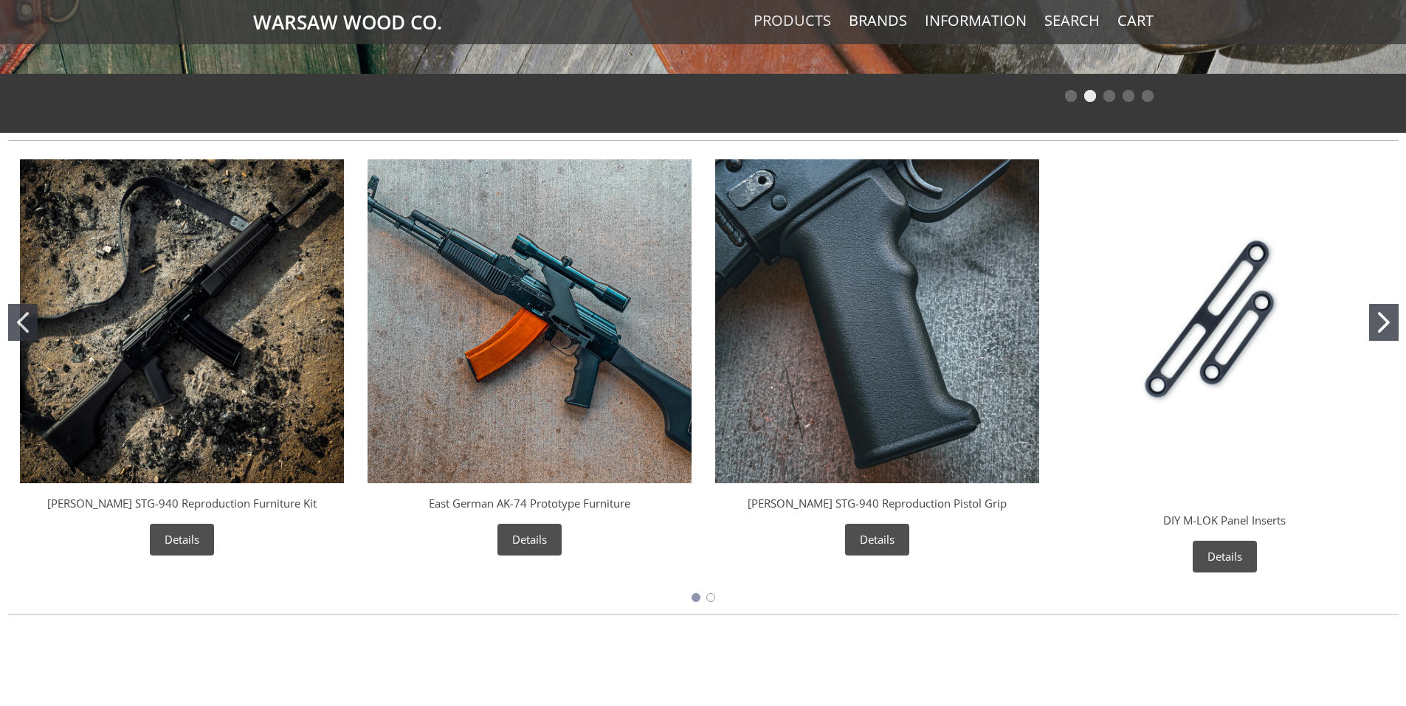
scroll to position [808, 0]
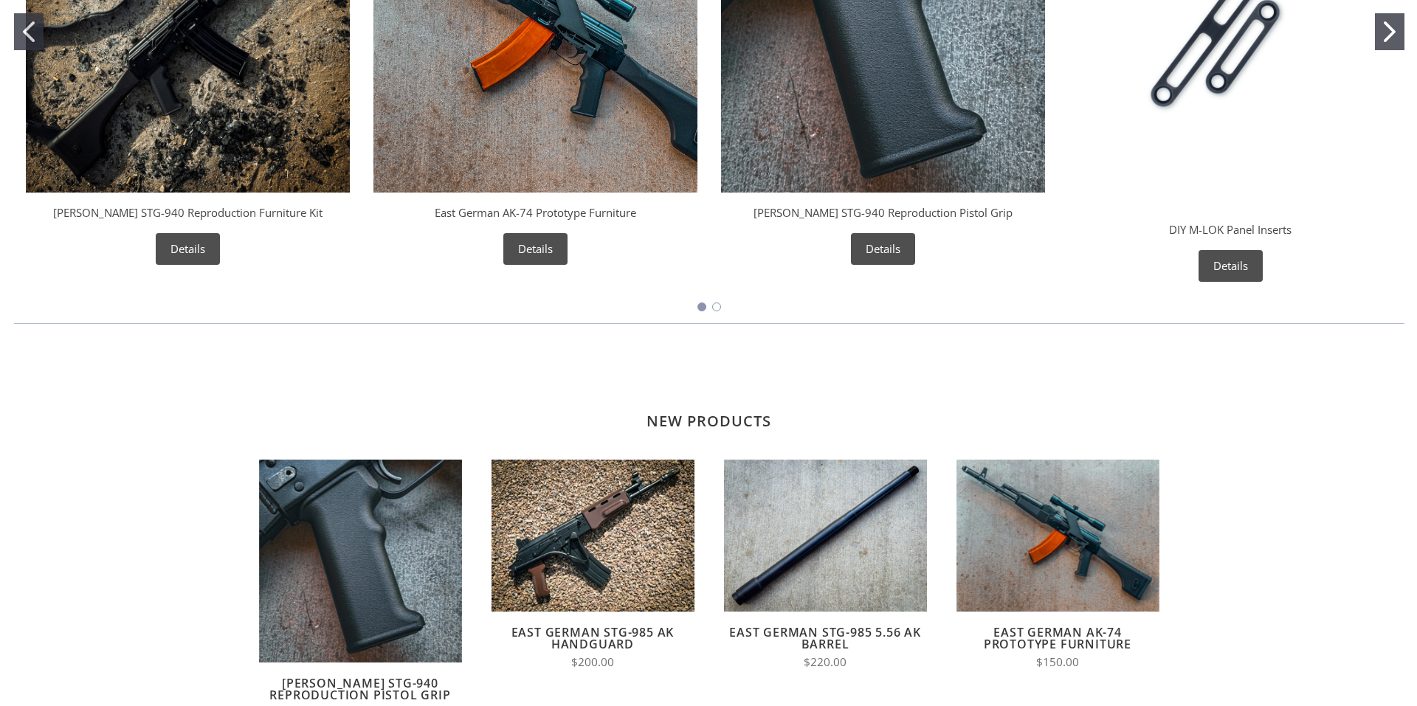
scroll to position [0, 0]
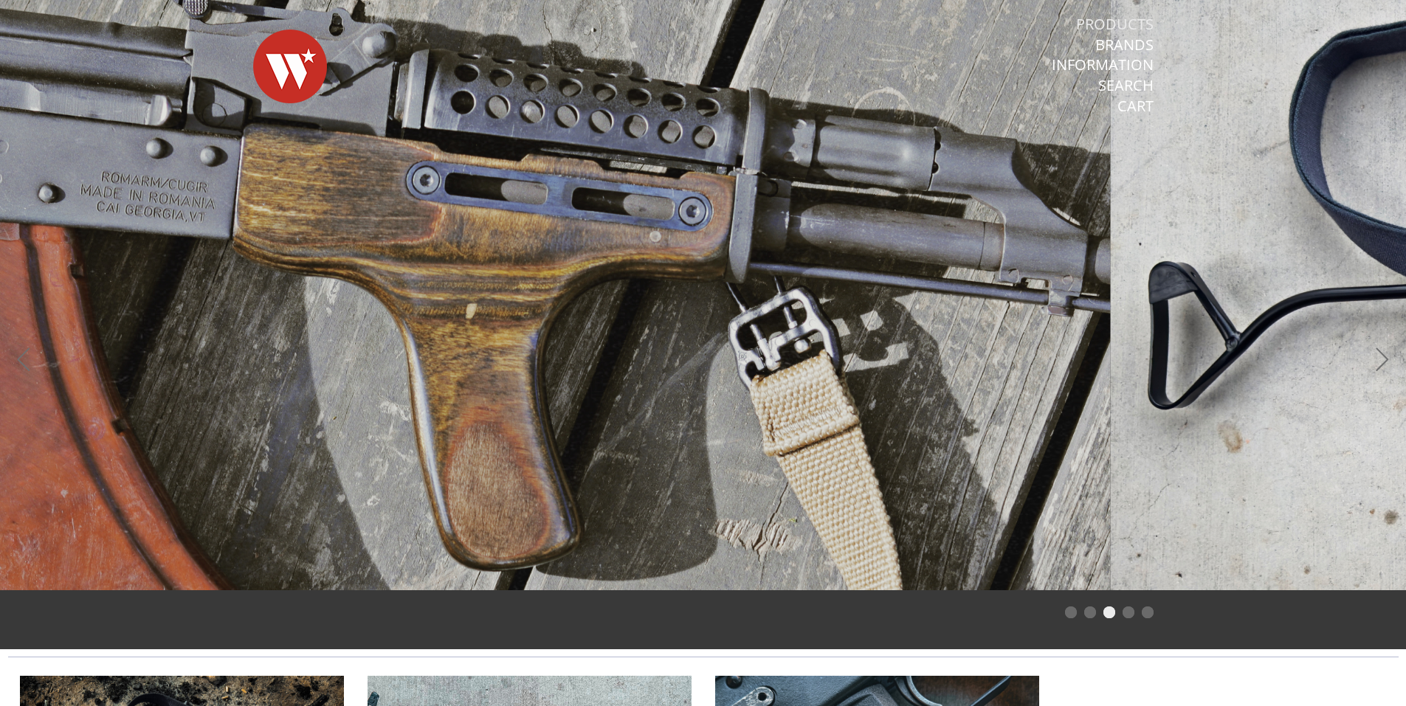
click at [1115, 26] on link "Products" at bounding box center [1115, 24] width 78 height 19
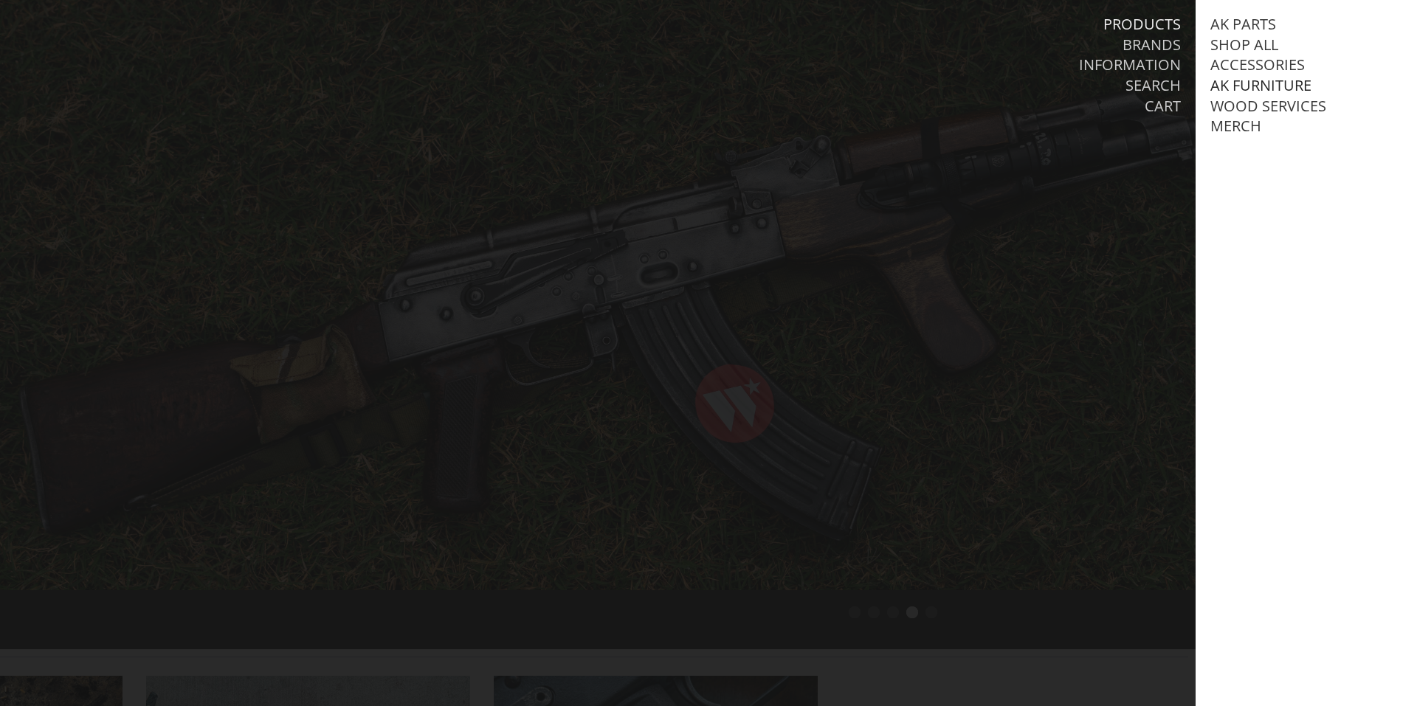
click at [1254, 83] on link "AK Furniture" at bounding box center [1261, 85] width 101 height 19
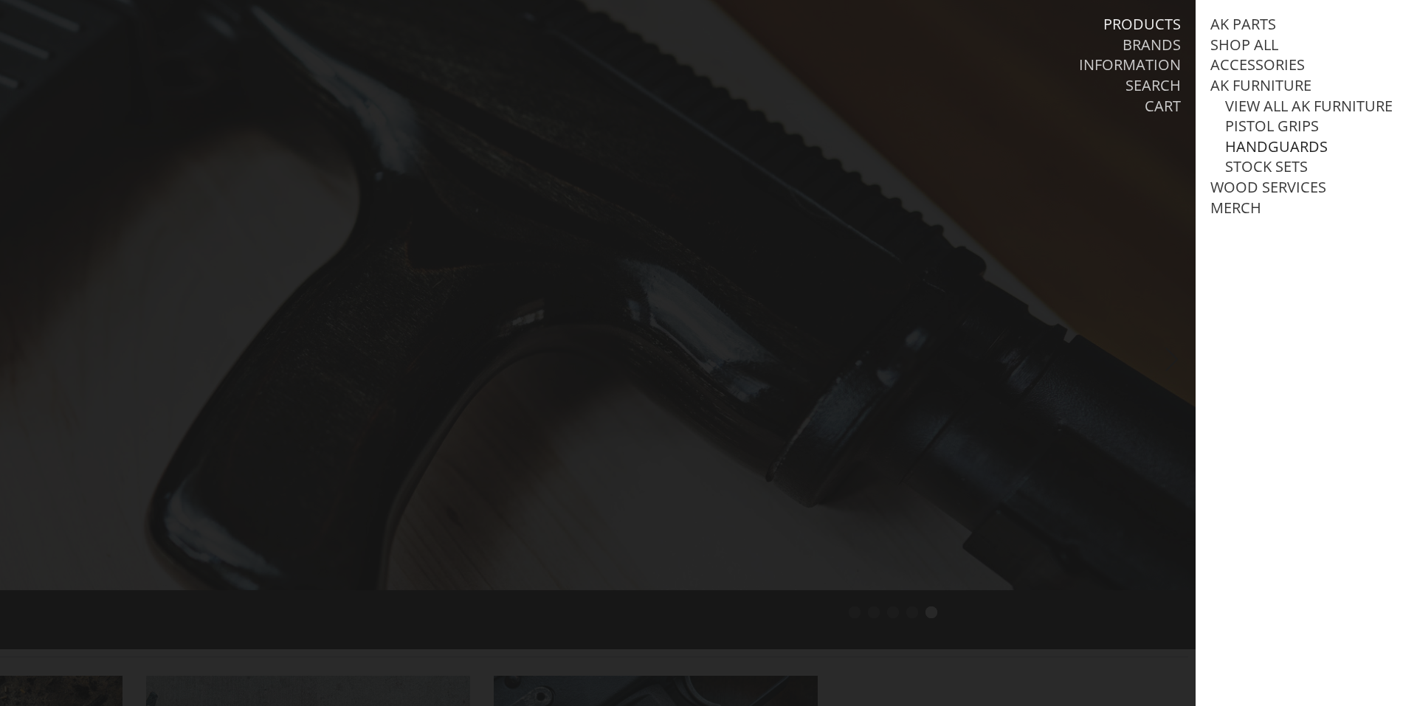
click at [1278, 156] on link "Handguards" at bounding box center [1276, 146] width 103 height 19
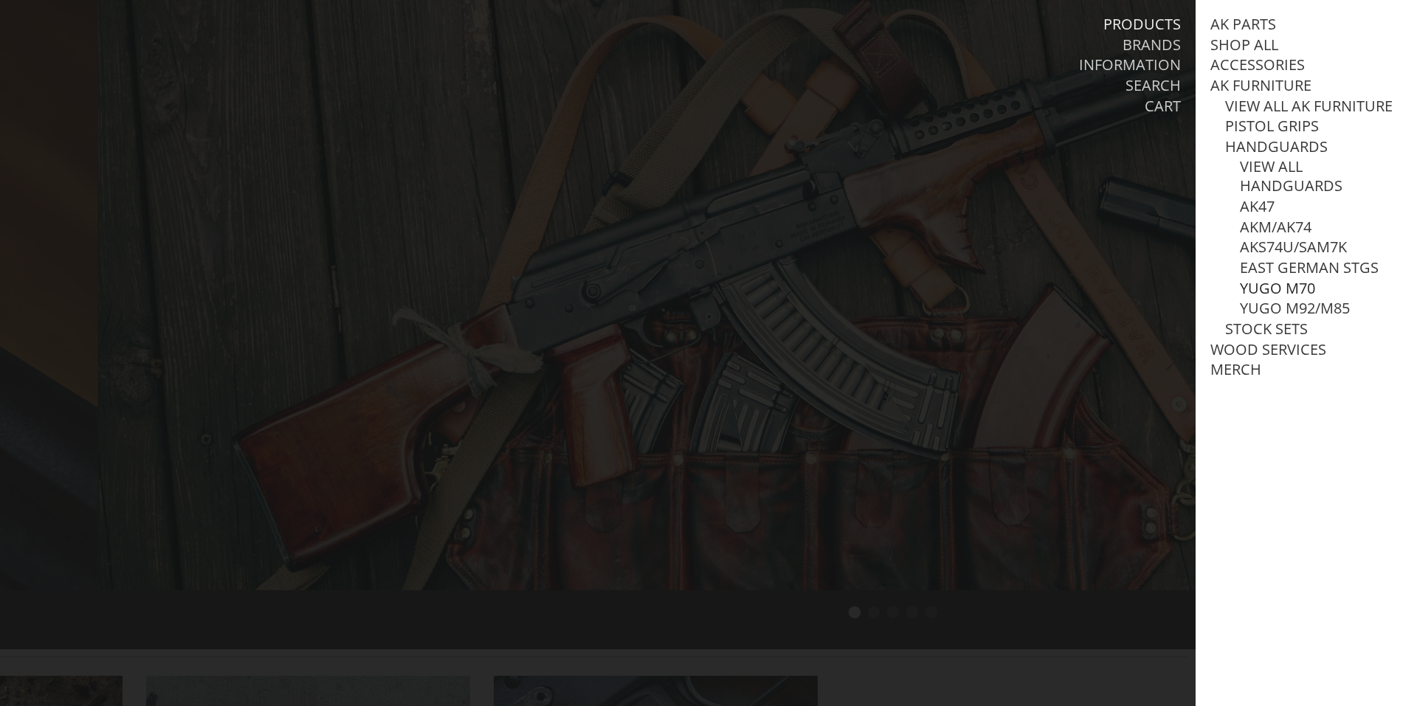
click at [1285, 298] on link "Yugo M70" at bounding box center [1277, 288] width 75 height 19
